Goal: Information Seeking & Learning: Learn about a topic

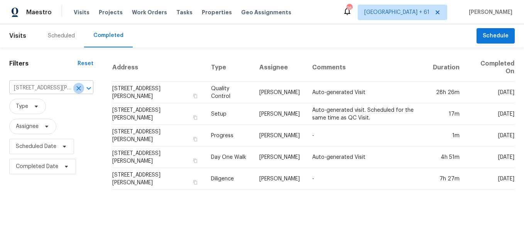
click at [75, 92] on icon "Clear" at bounding box center [79, 89] width 8 height 8
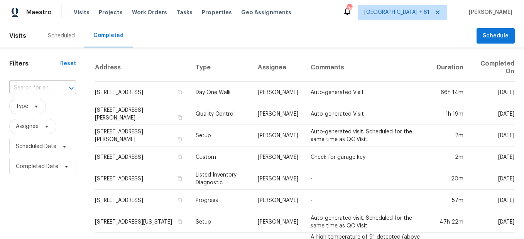
click at [56, 90] on div at bounding box center [66, 88] width 20 height 11
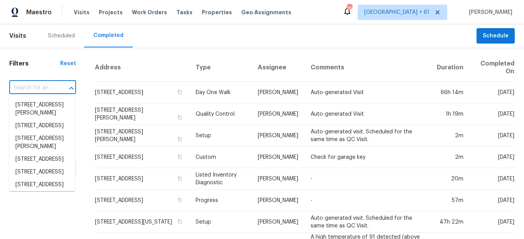
paste input "[STREET_ADDRESS]"
type input "[STREET_ADDRESS]"
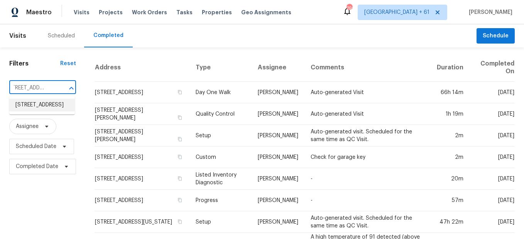
click at [48, 105] on li "[STREET_ADDRESS]" at bounding box center [42, 105] width 66 height 13
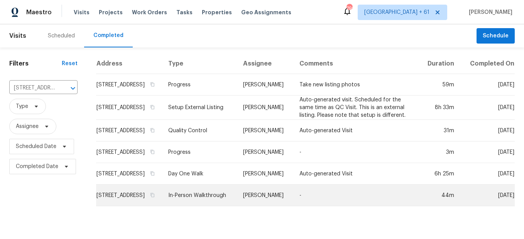
click at [214, 205] on td "In-Person Walkthrough" at bounding box center [199, 196] width 75 height 22
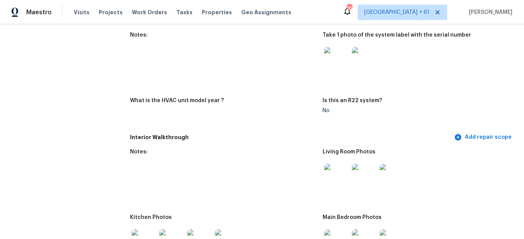
scroll to position [811, 0]
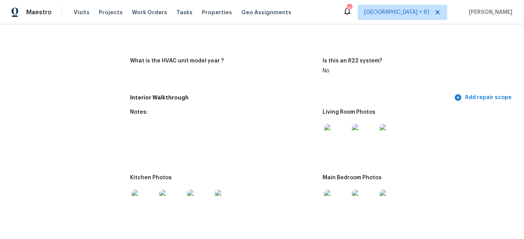
click at [335, 140] on img at bounding box center [336, 136] width 25 height 25
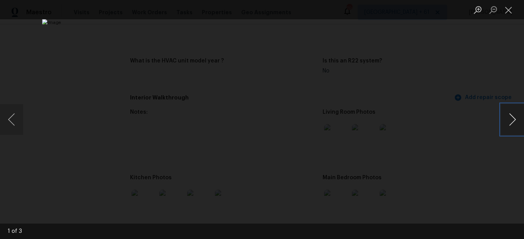
click at [509, 116] on button "Next image" at bounding box center [512, 119] width 23 height 31
click at [506, 12] on button "Close lightbox" at bounding box center [508, 10] width 15 height 14
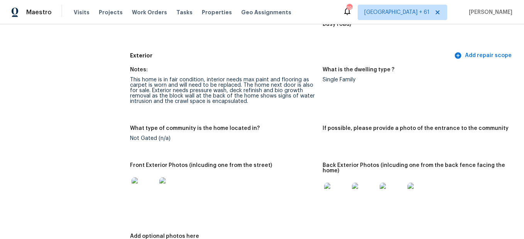
scroll to position [309, 0]
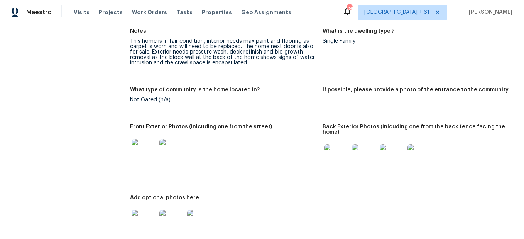
click at [141, 157] on img at bounding box center [144, 151] width 25 height 25
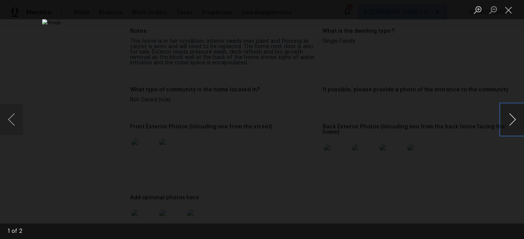
click at [507, 127] on button "Next image" at bounding box center [512, 119] width 23 height 31
click at [509, 15] on button "Close lightbox" at bounding box center [508, 10] width 15 height 14
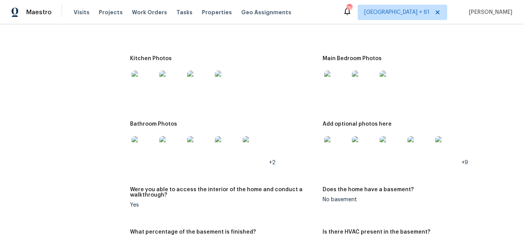
scroll to position [850, 0]
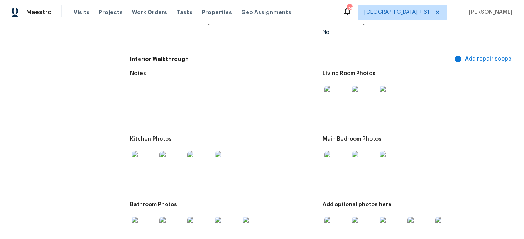
click at [334, 100] on img at bounding box center [336, 98] width 25 height 25
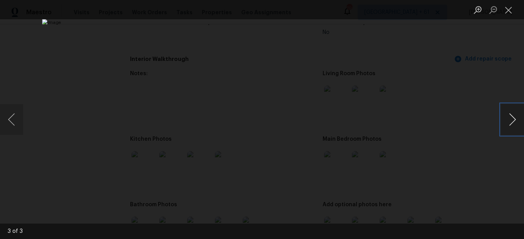
click at [514, 116] on button "Next image" at bounding box center [512, 119] width 23 height 31
click at [504, 5] on button "Close lightbox" at bounding box center [508, 10] width 15 height 14
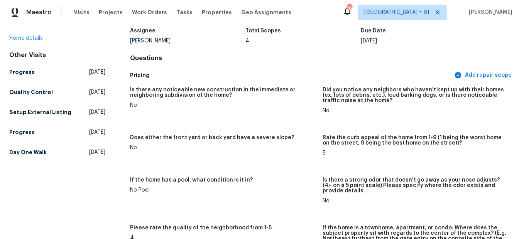
scroll to position [0, 0]
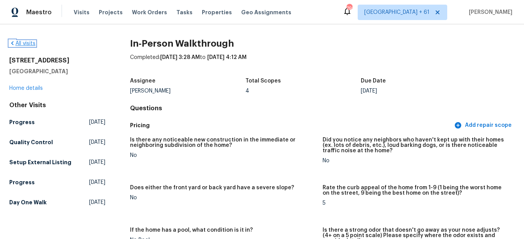
click at [24, 44] on link "All visits" at bounding box center [22, 43] width 26 height 5
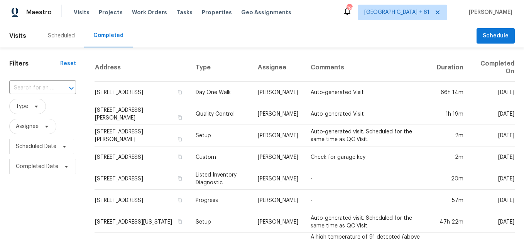
click at [58, 88] on div at bounding box center [66, 88] width 20 height 11
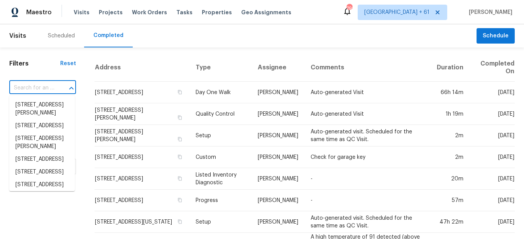
paste input "[STREET_ADDRESS]"
type input "[STREET_ADDRESS]"
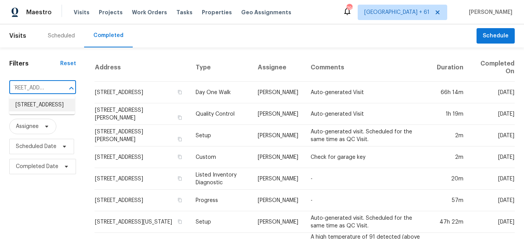
click at [42, 102] on li "[STREET_ADDRESS]" at bounding box center [42, 105] width 66 height 13
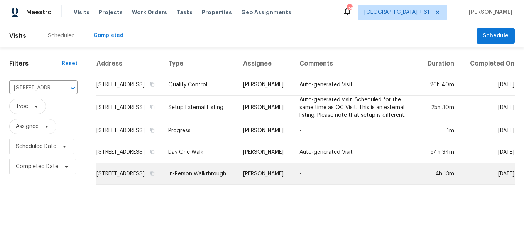
click at [217, 185] on td "In-Person Walkthrough" at bounding box center [199, 174] width 75 height 22
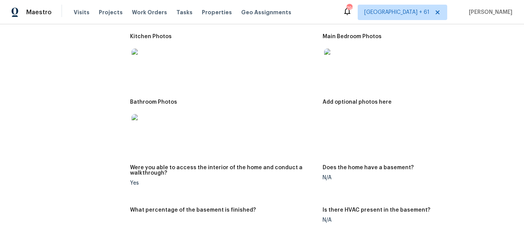
scroll to position [772, 0]
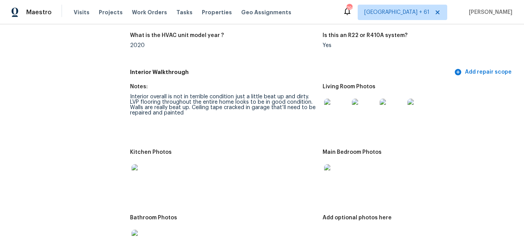
click at [325, 104] on img at bounding box center [336, 111] width 25 height 25
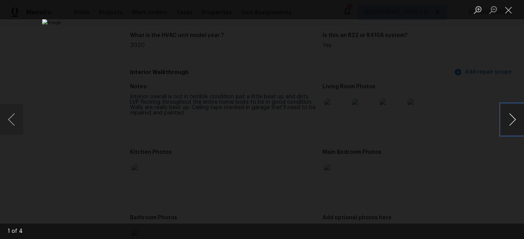
click at [507, 122] on button "Next image" at bounding box center [512, 119] width 23 height 31
click at [508, 126] on button "Next image" at bounding box center [512, 119] width 23 height 31
click at [506, 11] on button "Close lightbox" at bounding box center [508, 10] width 15 height 14
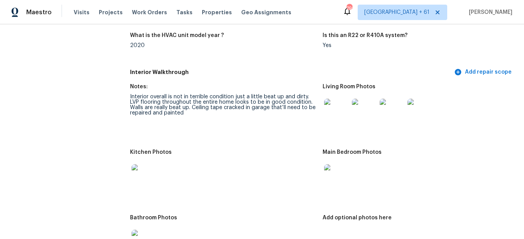
click at [335, 103] on img at bounding box center [336, 111] width 25 height 25
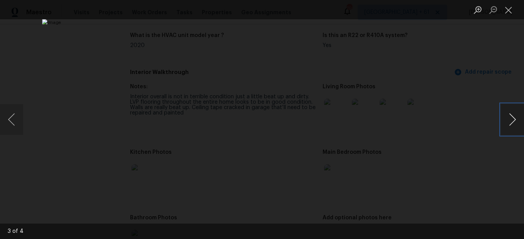
click at [518, 121] on button "Next image" at bounding box center [512, 119] width 23 height 31
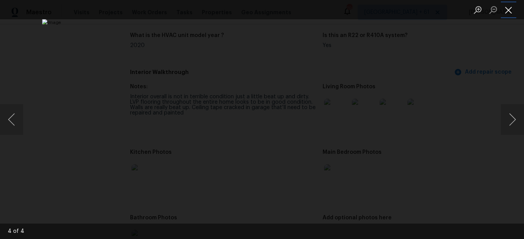
click at [506, 13] on button "Close lightbox" at bounding box center [508, 10] width 15 height 14
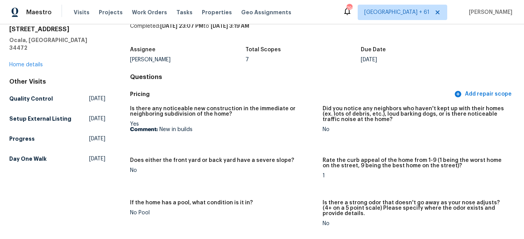
scroll to position [0, 0]
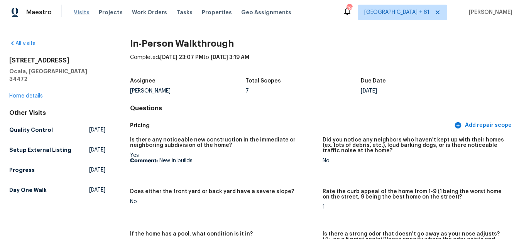
click at [78, 11] on span "Visits" at bounding box center [82, 12] width 16 height 8
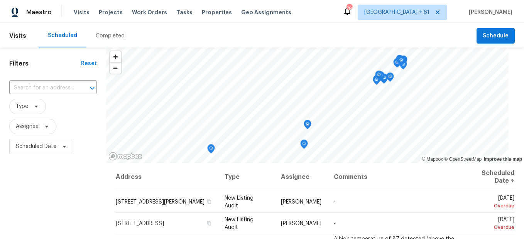
drag, startPoint x: 112, startPoint y: 37, endPoint x: 115, endPoint y: 31, distance: 6.7
click at [115, 31] on div "Completed" at bounding box center [111, 35] width 48 height 23
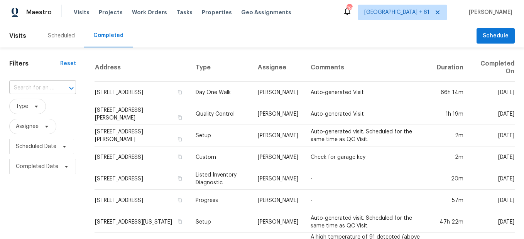
click at [42, 86] on input "text" at bounding box center [31, 88] width 45 height 12
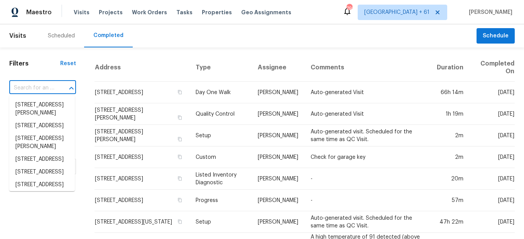
paste input "[STREET_ADDRESS][PERSON_NAME]"
type input "[STREET_ADDRESS][PERSON_NAME]"
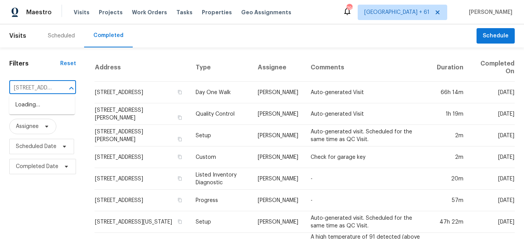
scroll to position [0, 60]
click at [53, 112] on li "[STREET_ADDRESS][PERSON_NAME]" at bounding box center [42, 109] width 66 height 21
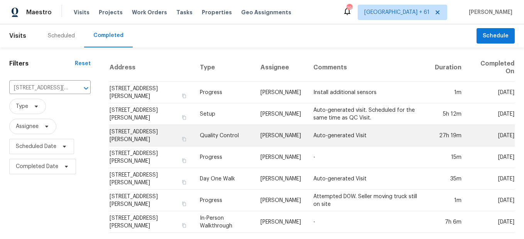
scroll to position [6, 0]
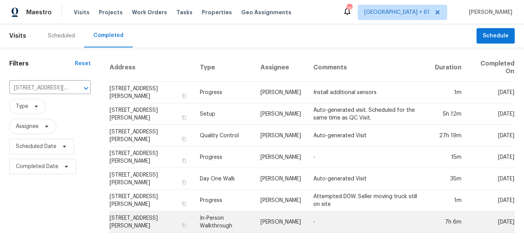
click at [220, 212] on td "In-Person Walkthrough" at bounding box center [224, 223] width 61 height 22
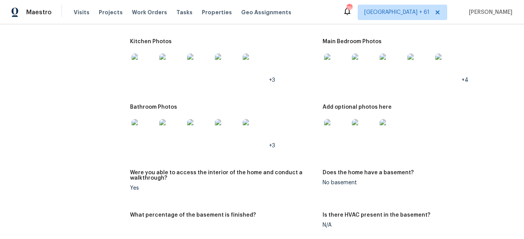
scroll to position [1043, 0]
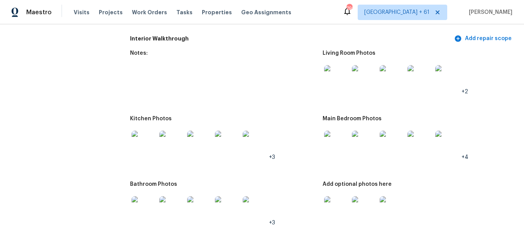
click at [334, 82] on img at bounding box center [336, 77] width 25 height 25
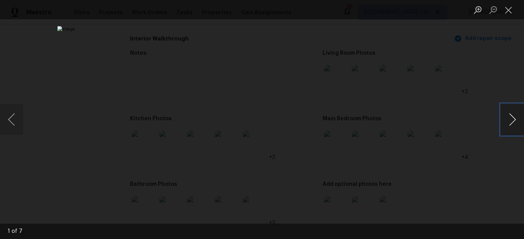
click at [511, 116] on button "Next image" at bounding box center [512, 119] width 23 height 31
click at [509, 117] on button "Next image" at bounding box center [512, 119] width 23 height 31
click at [510, 117] on button "Next image" at bounding box center [512, 119] width 23 height 31
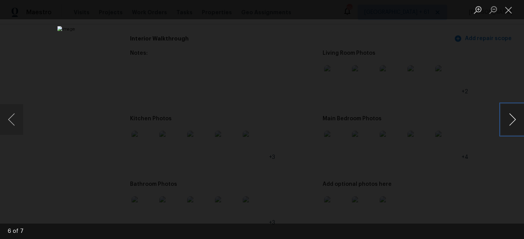
click at [510, 117] on button "Next image" at bounding box center [512, 119] width 23 height 31
click at [507, 117] on button "Next image" at bounding box center [512, 119] width 23 height 31
click at [506, 14] on button "Close lightbox" at bounding box center [508, 10] width 15 height 14
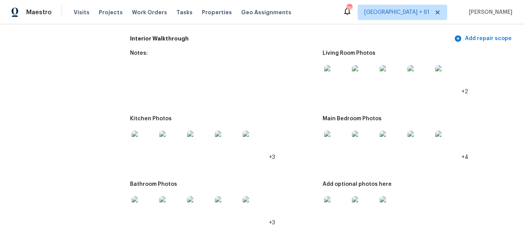
click at [341, 141] on img at bounding box center [336, 143] width 25 height 25
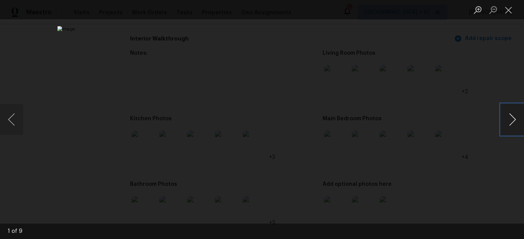
click at [516, 120] on button "Next image" at bounding box center [512, 119] width 23 height 31
click at [514, 120] on button "Next image" at bounding box center [512, 119] width 23 height 31
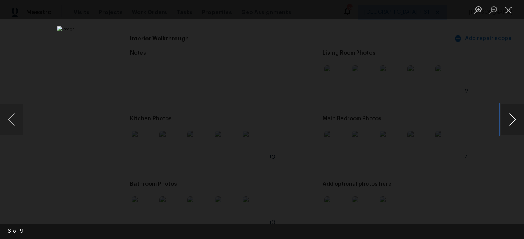
click at [514, 120] on button "Next image" at bounding box center [512, 119] width 23 height 31
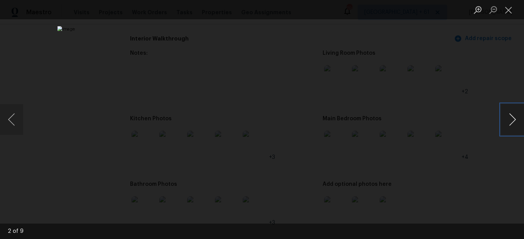
click at [514, 121] on button "Next image" at bounding box center [512, 119] width 23 height 31
